Goal: Check status: Check status

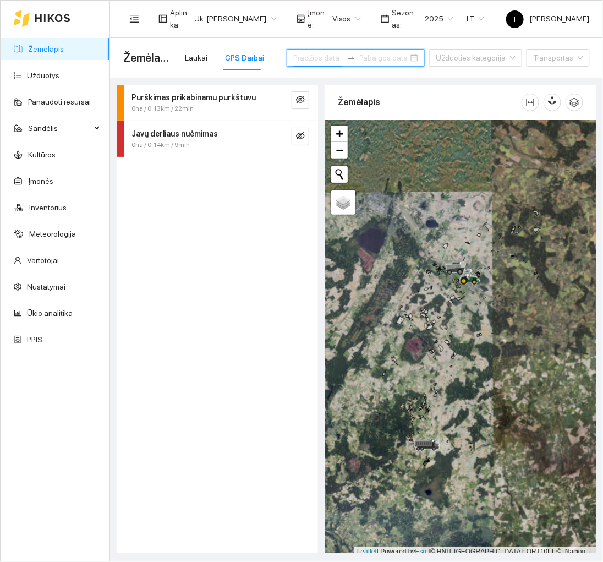
click at [311, 57] on input at bounding box center [317, 58] width 48 height 12
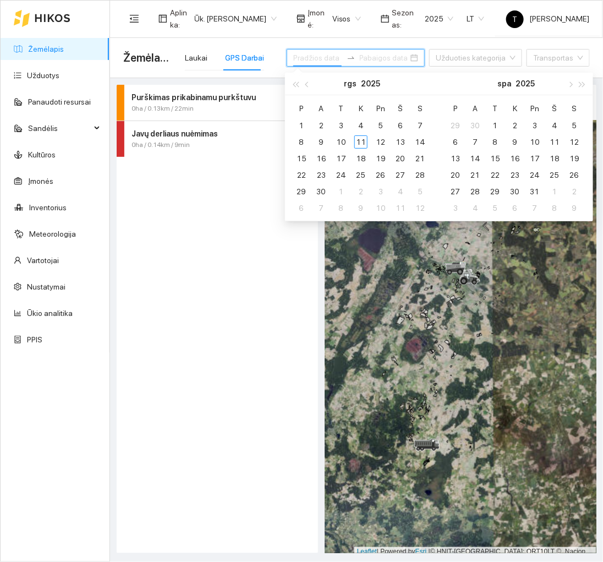
click at [327, 60] on input at bounding box center [317, 58] width 48 height 12
type input "[DATE]"
click at [303, 125] on div "1" at bounding box center [301, 125] width 13 height 13
click at [422, 128] on div "7" at bounding box center [420, 125] width 13 height 13
type input "[DATE]"
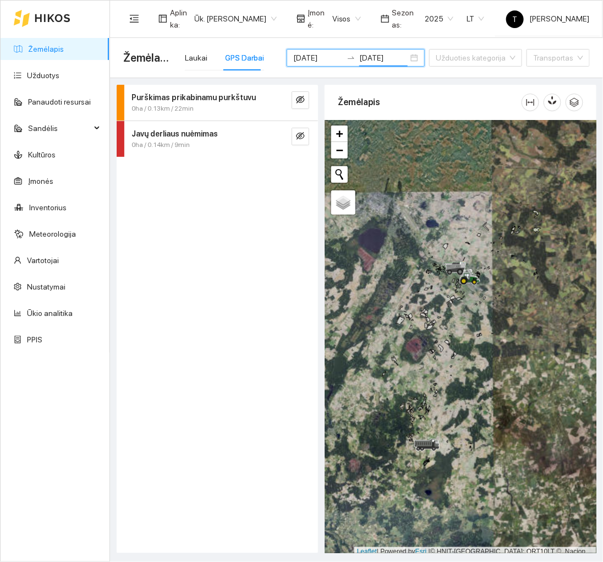
click at [235, 271] on div "Purškimas prikabinamu purkštuvu 0ha / 0.13km / 22min Javų derliaus nuėmimas 0ha…" at bounding box center [217, 319] width 201 height 468
click at [457, 64] on input "search" at bounding box center [472, 58] width 72 height 17
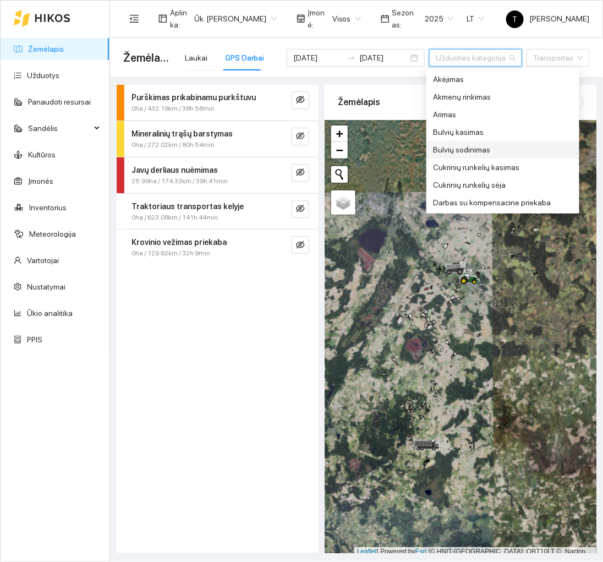
click at [188, 480] on div "Purškimas prikabinamu purkštuvu 0ha / 432.19km / 38h 56min Mineralinių trąšų ba…" at bounding box center [217, 319] width 201 height 468
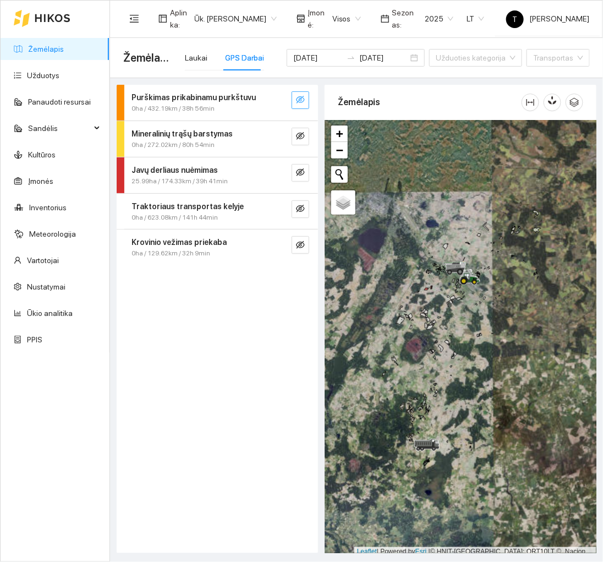
click at [295, 100] on button "button" at bounding box center [301, 100] width 18 height 18
click at [277, 101] on icon "search" at bounding box center [279, 100] width 8 height 8
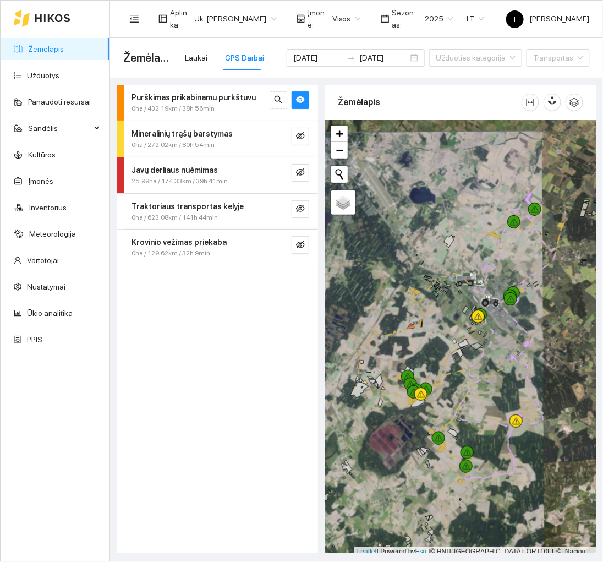
click at [180, 116] on div "Purškimas prikabinamu purkštuvu 0ha / 432.19km / 38h 56min" at bounding box center [217, 103] width 201 height 36
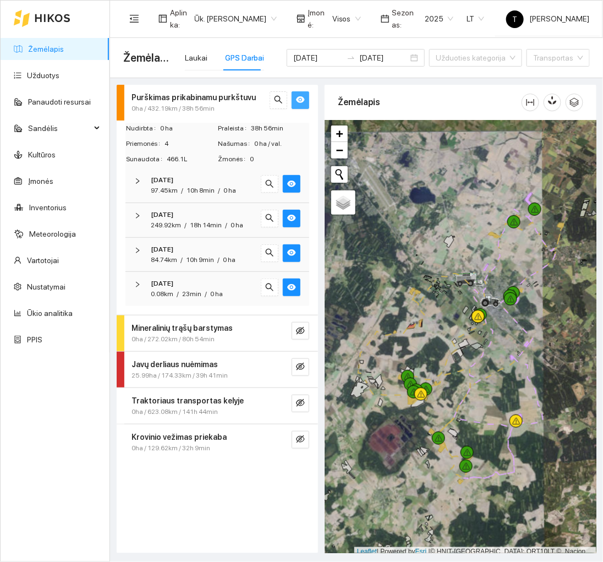
click at [306, 91] on button "button" at bounding box center [301, 100] width 18 height 18
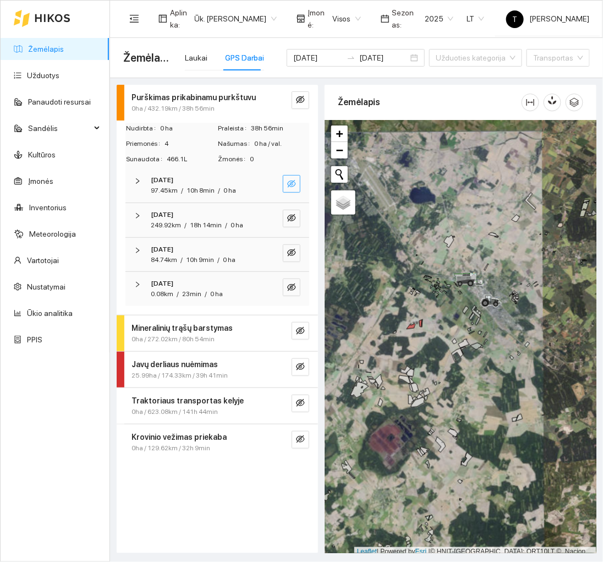
click at [287, 189] on span "eye-invisible" at bounding box center [291, 184] width 9 height 10
click at [398, 464] on div at bounding box center [461, 338] width 272 height 436
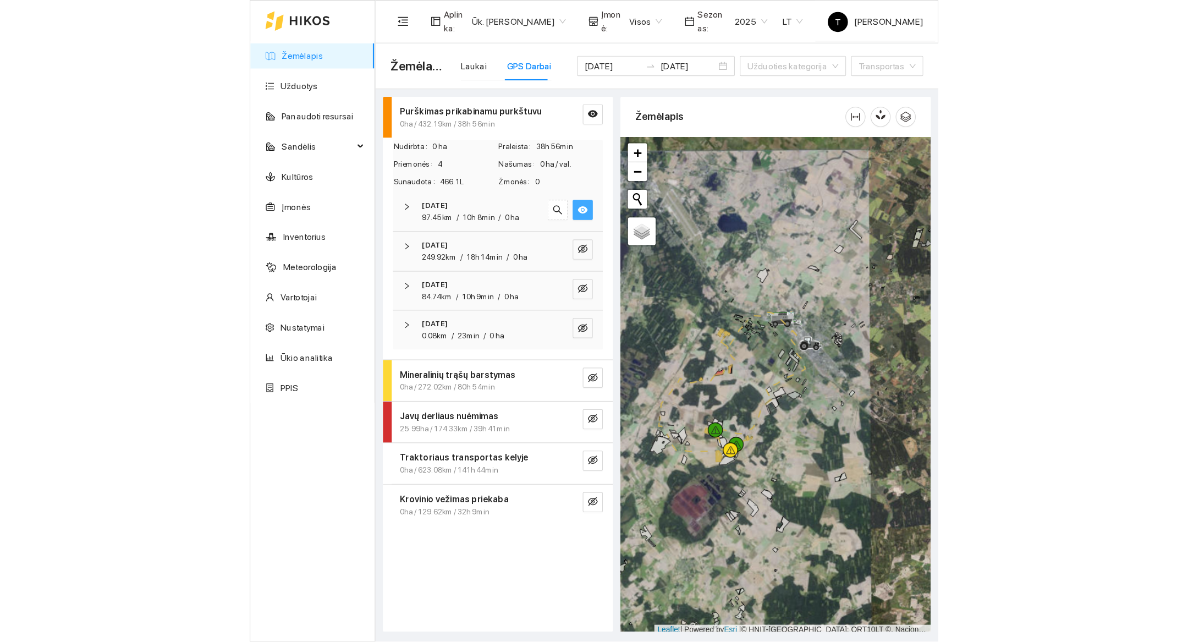
scroll to position [3, 0]
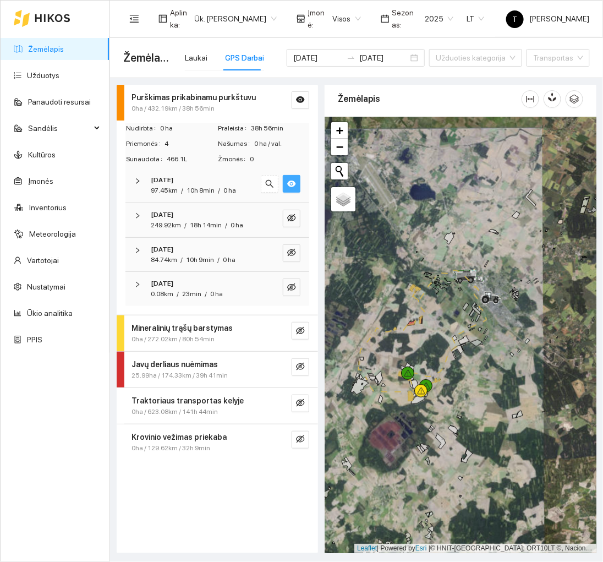
click at [398, 464] on div at bounding box center [461, 335] width 272 height 436
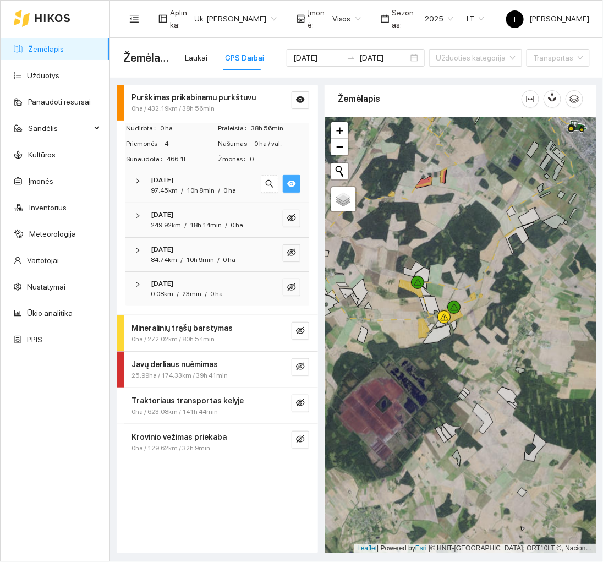
click at [294, 187] on icon "eye" at bounding box center [291, 183] width 9 height 9
click at [294, 216] on icon "eye-invisible" at bounding box center [291, 218] width 9 height 8
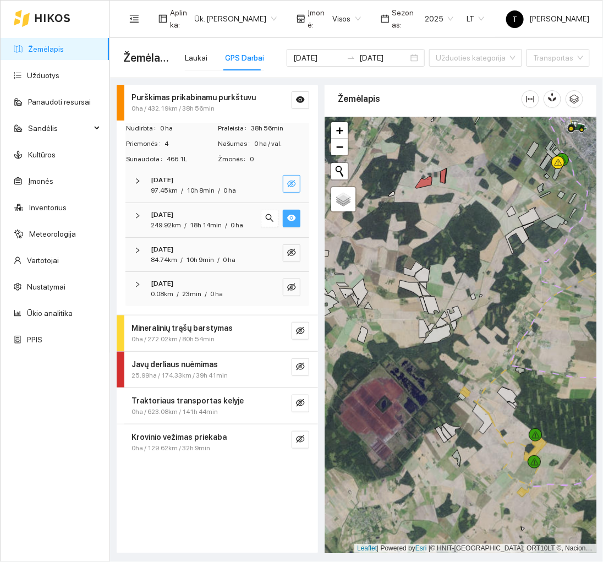
click at [294, 216] on icon "eye" at bounding box center [291, 218] width 9 height 7
click at [294, 216] on icon "eye-invisible" at bounding box center [291, 218] width 9 height 8
click at [289, 215] on icon "eye" at bounding box center [291, 217] width 9 height 9
click at [291, 188] on span "eye-invisible" at bounding box center [291, 184] width 9 height 10
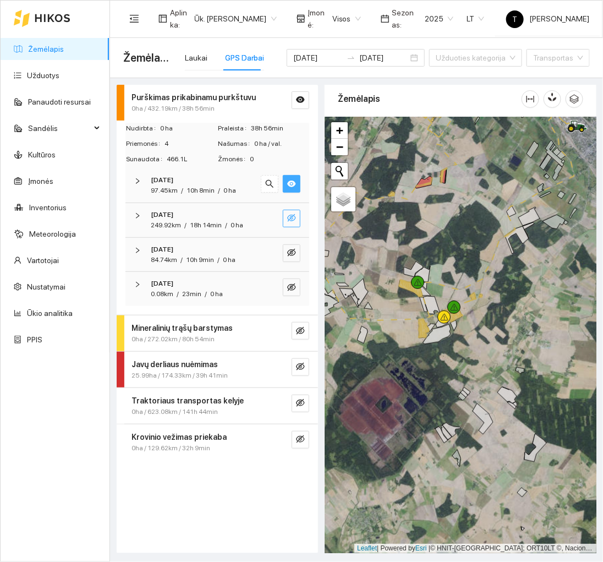
click at [291, 188] on span "eye" at bounding box center [291, 184] width 9 height 10
click at [291, 188] on span "eye-invisible" at bounding box center [291, 184] width 9 height 10
click at [291, 188] on span "eye" at bounding box center [291, 184] width 9 height 10
click at [291, 280] on button "button" at bounding box center [292, 287] width 18 height 18
click at [264, 279] on button "button" at bounding box center [270, 287] width 18 height 18
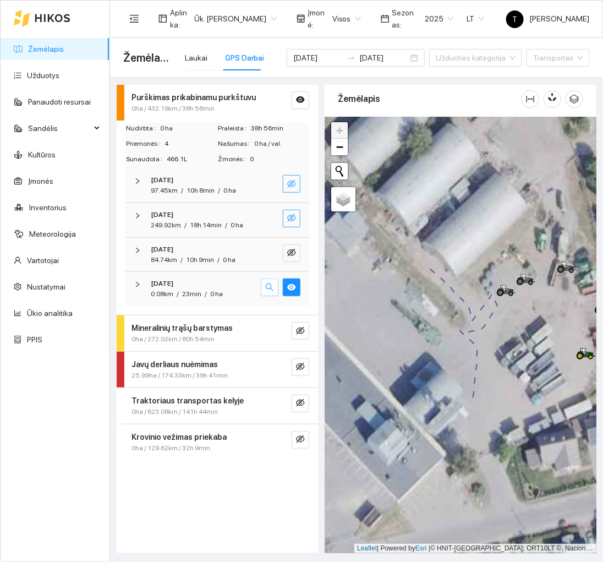
click at [269, 283] on icon "search" at bounding box center [269, 287] width 9 height 9
click at [289, 287] on icon "eye" at bounding box center [291, 287] width 9 height 7
click at [293, 256] on icon "eye-invisible" at bounding box center [291, 252] width 9 height 9
click at [276, 255] on button "button" at bounding box center [270, 253] width 18 height 18
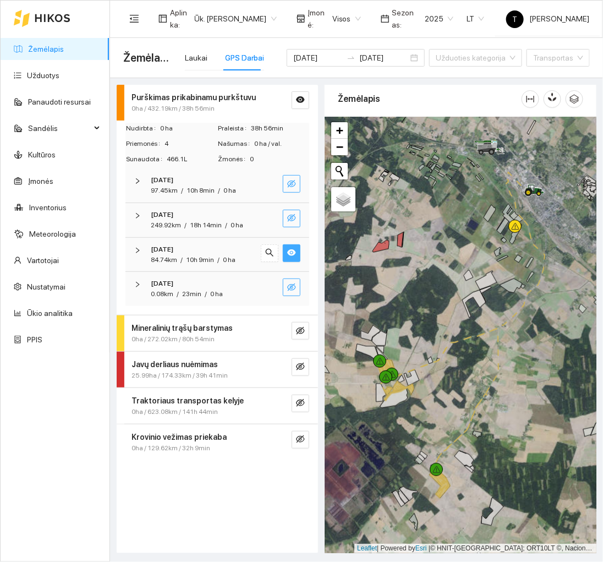
click at [295, 218] on icon "eye-invisible" at bounding box center [291, 217] width 9 height 9
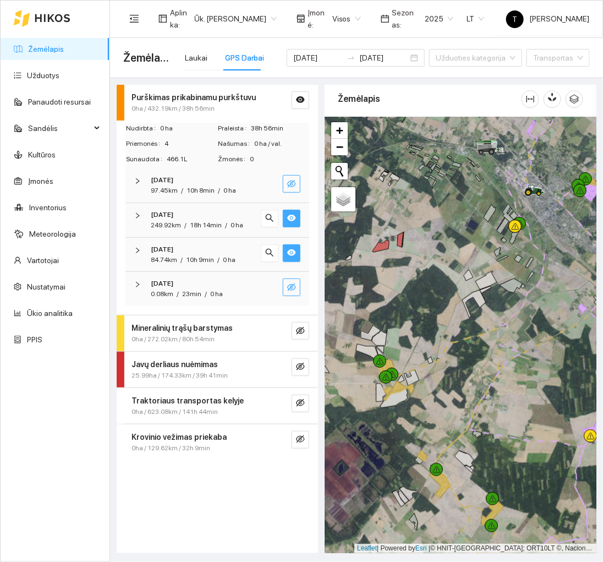
click at [287, 256] on icon "eye" at bounding box center [291, 252] width 9 height 9
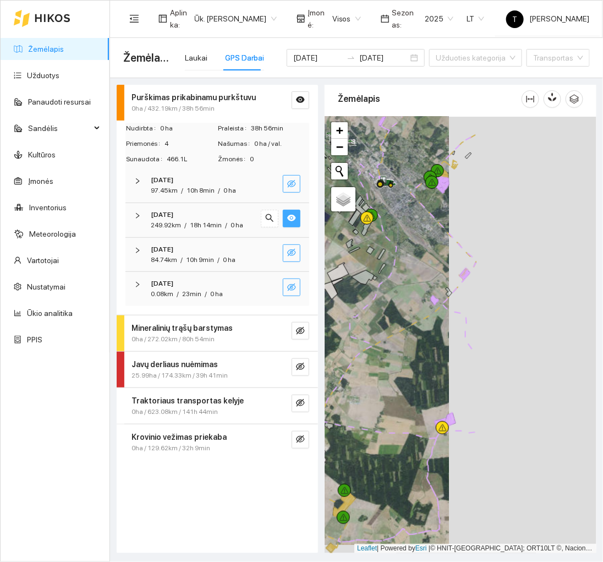
drag, startPoint x: 459, startPoint y: 359, endPoint x: 312, endPoint y: 351, distance: 147.7
click at [312, 351] on div "Purškimas prikabinamu purkštuvu 0ha / 432.19km / 38h 56min Nudirbta 0 ha Pralei…" at bounding box center [353, 315] width 493 height 475
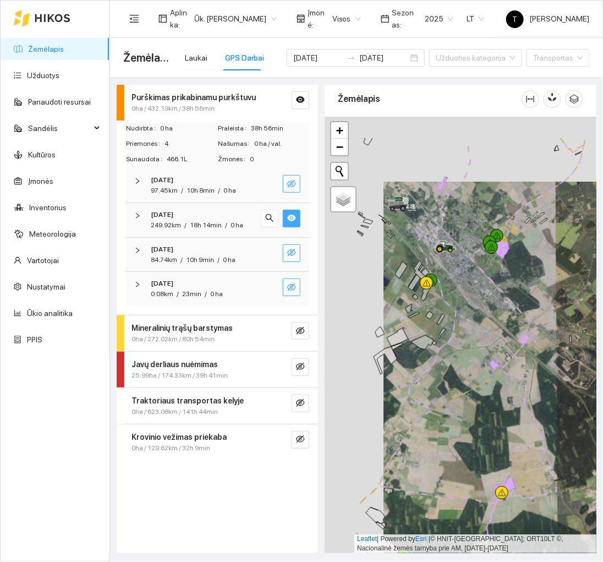
drag, startPoint x: 453, startPoint y: 481, endPoint x: 512, endPoint y: 547, distance: 88.5
click at [512, 547] on div at bounding box center [461, 335] width 272 height 436
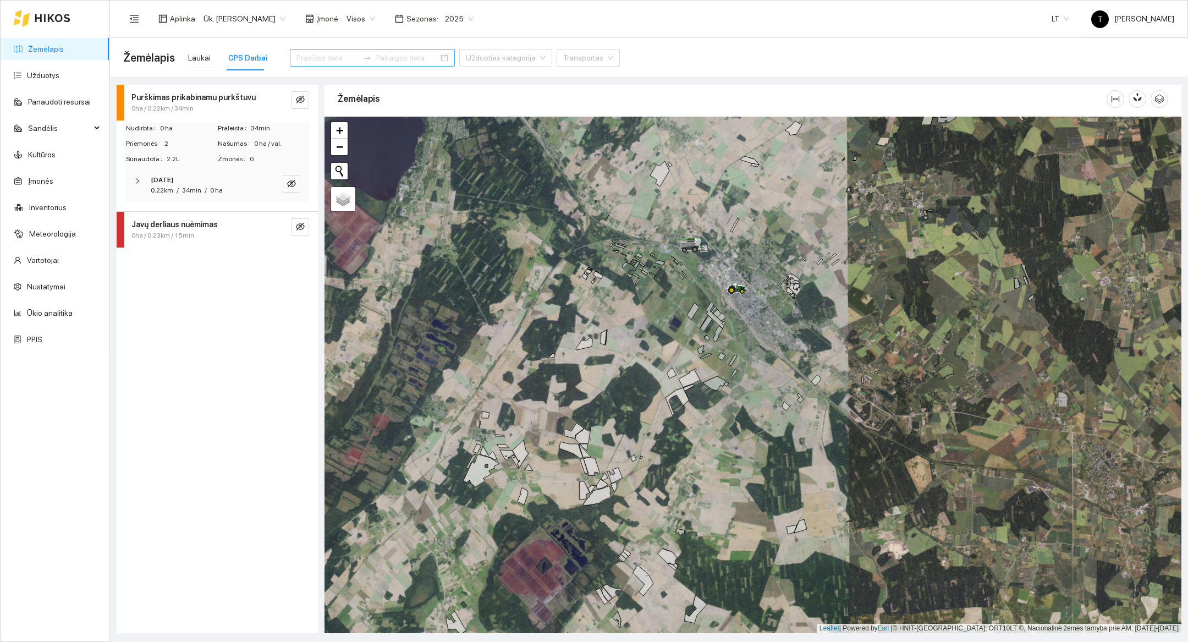
click at [42, 20] on icon at bounding box center [53, 18] width 36 height 9
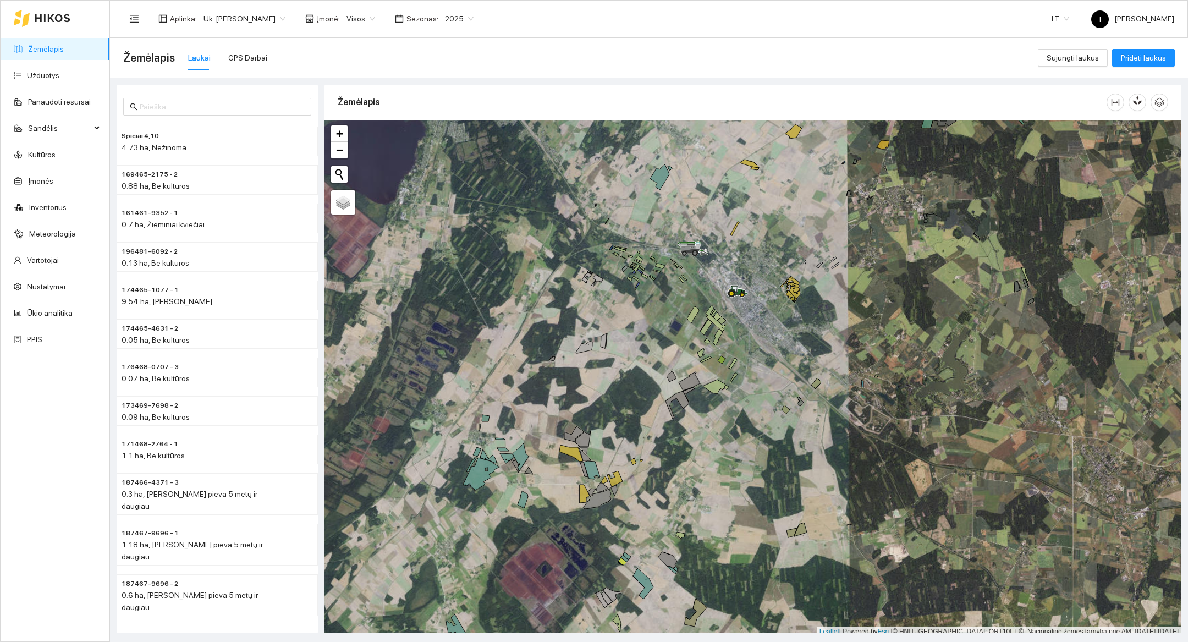
click at [602, 314] on div at bounding box center [753, 378] width 857 height 517
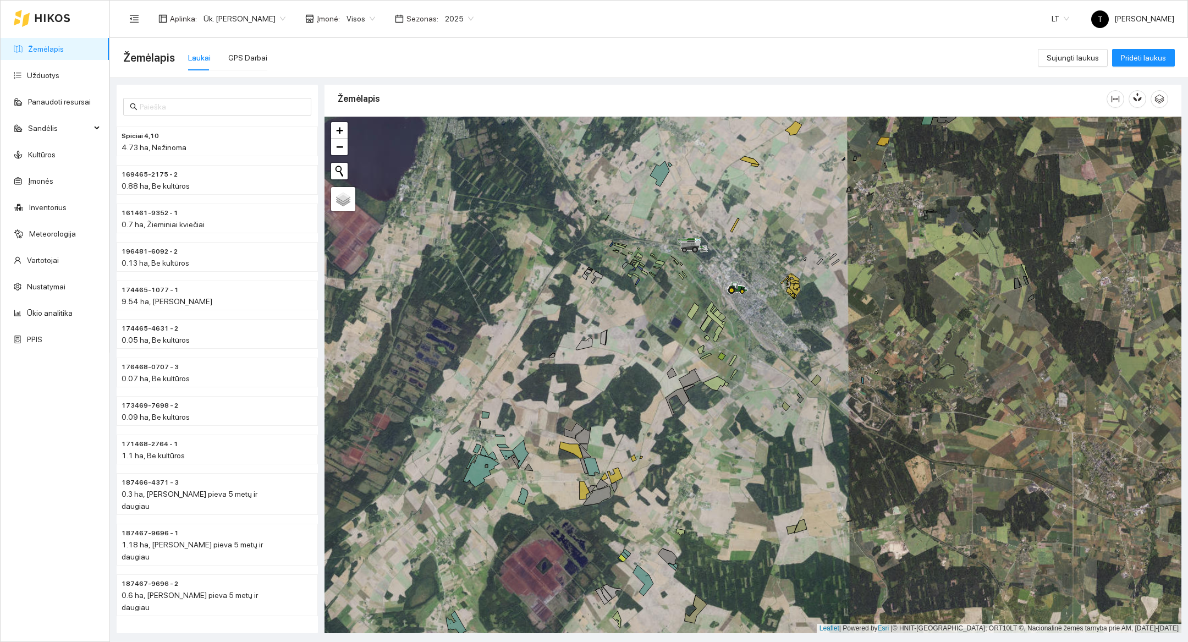
click at [602, 314] on div at bounding box center [753, 375] width 857 height 517
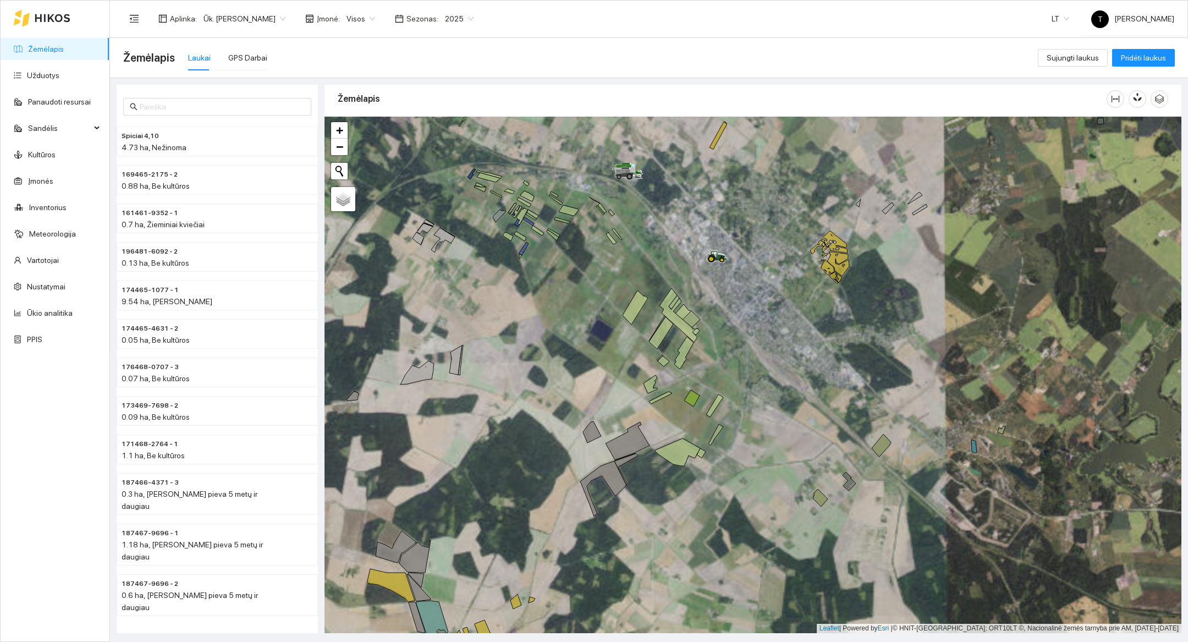
click at [602, 308] on div at bounding box center [753, 375] width 857 height 517
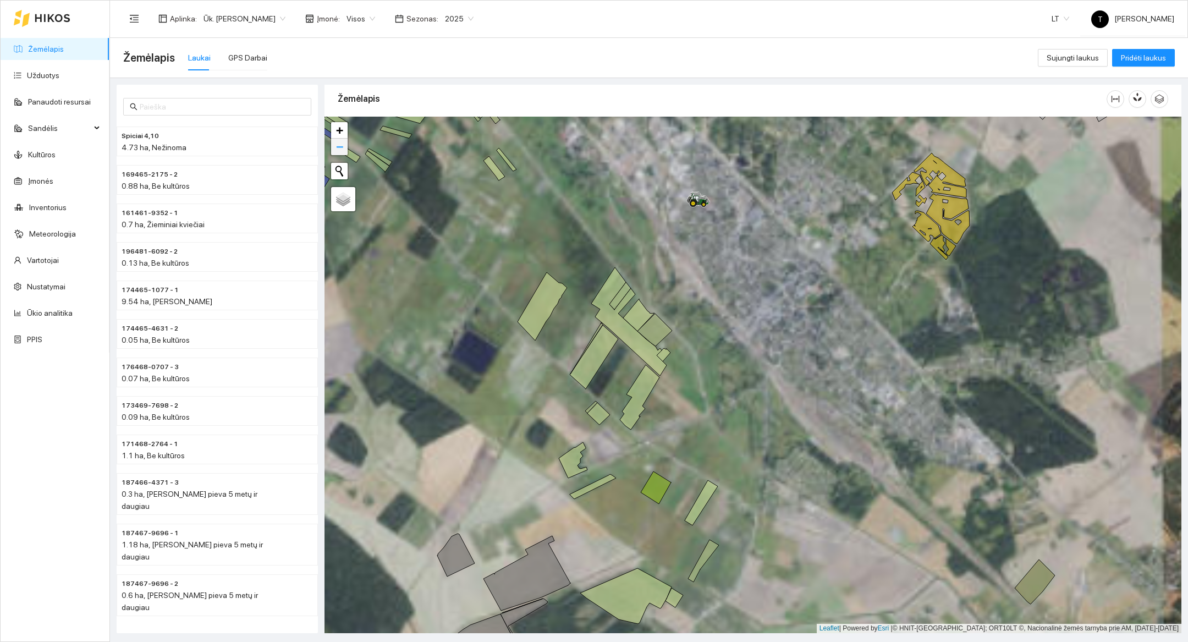
click at [337, 148] on span "−" at bounding box center [339, 147] width 7 height 14
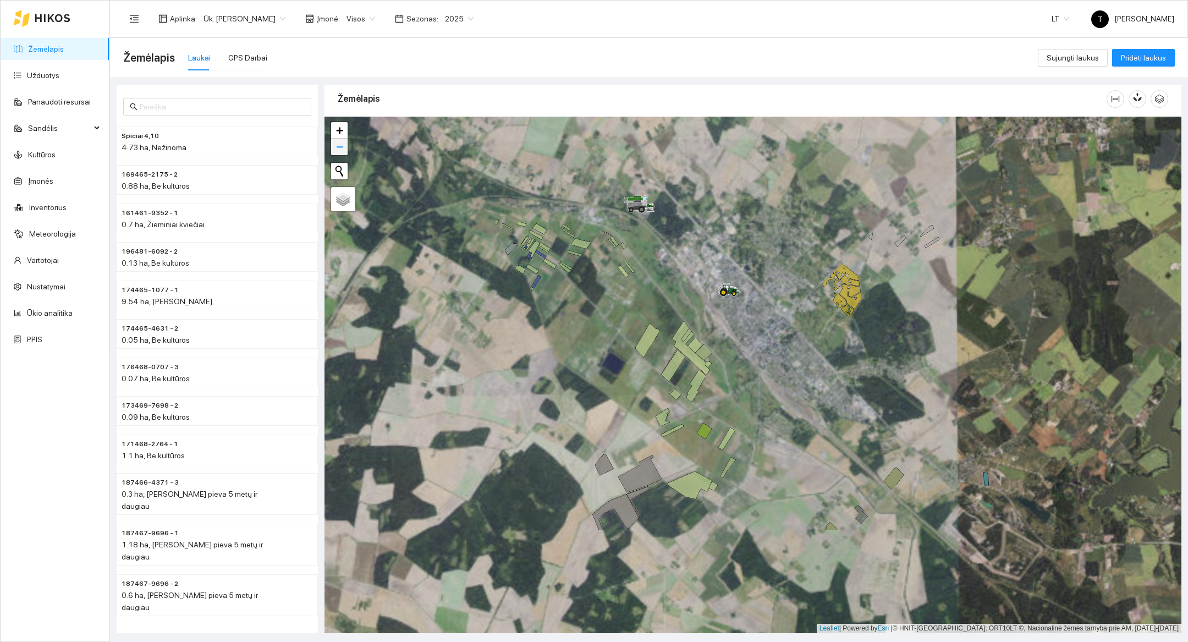
click at [337, 148] on span "−" at bounding box center [339, 147] width 7 height 14
